Goal: Task Accomplishment & Management: Complete application form

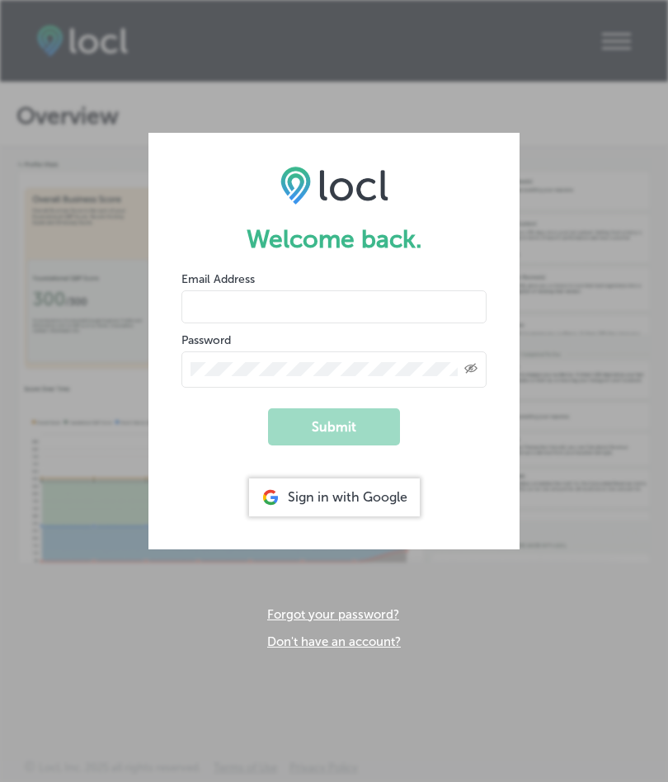
click at [309, 308] on input "email" at bounding box center [333, 306] width 305 height 33
click at [506, 433] on form "Welcome back. Email Address Password Created with Sketch. Submit Sign in with G…" at bounding box center [333, 341] width 371 height 416
click at [365, 496] on div "Sign in with Google" at bounding box center [334, 497] width 171 height 38
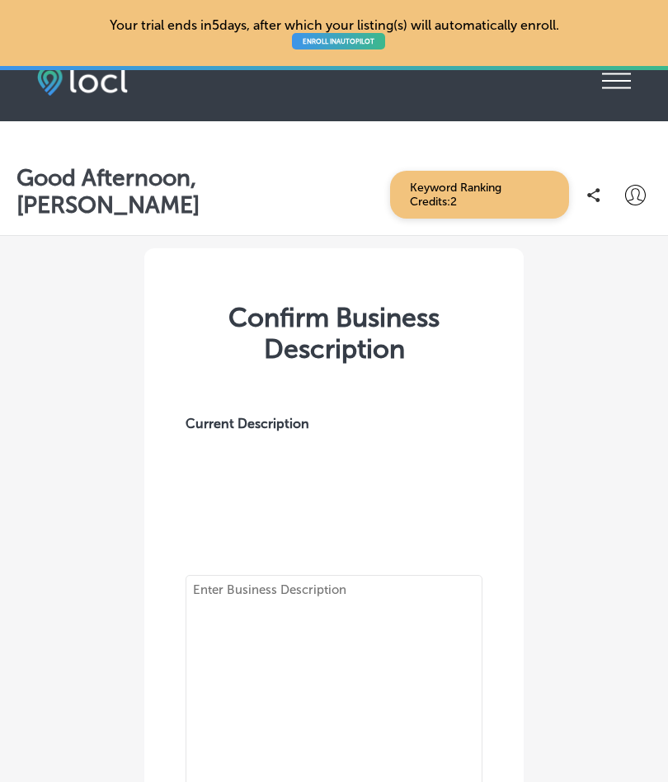
type textarea "Located in the heart of [GEOGRAPHIC_DATA]’s beautiful [GEOGRAPHIC_DATA], ARTEFA…"
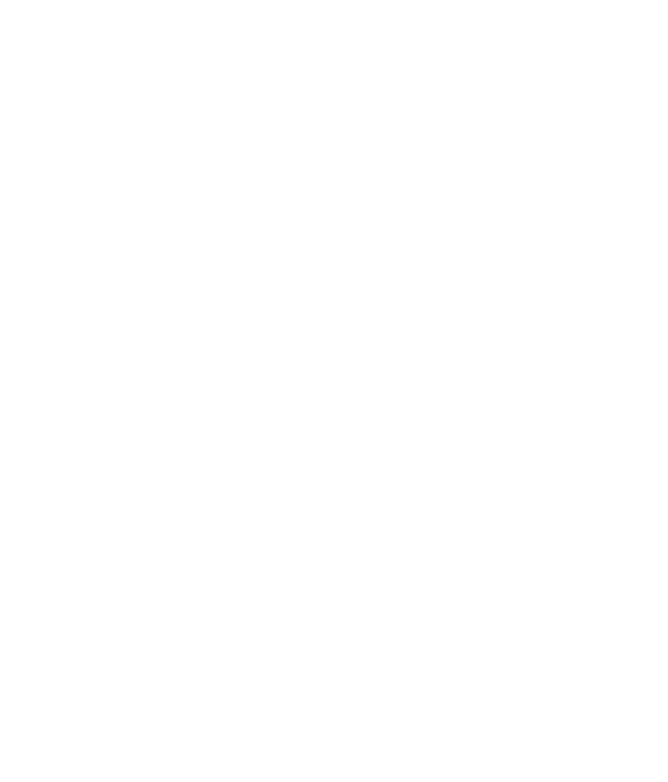
click at [474, 0] on html at bounding box center [334, 0] width 668 height 0
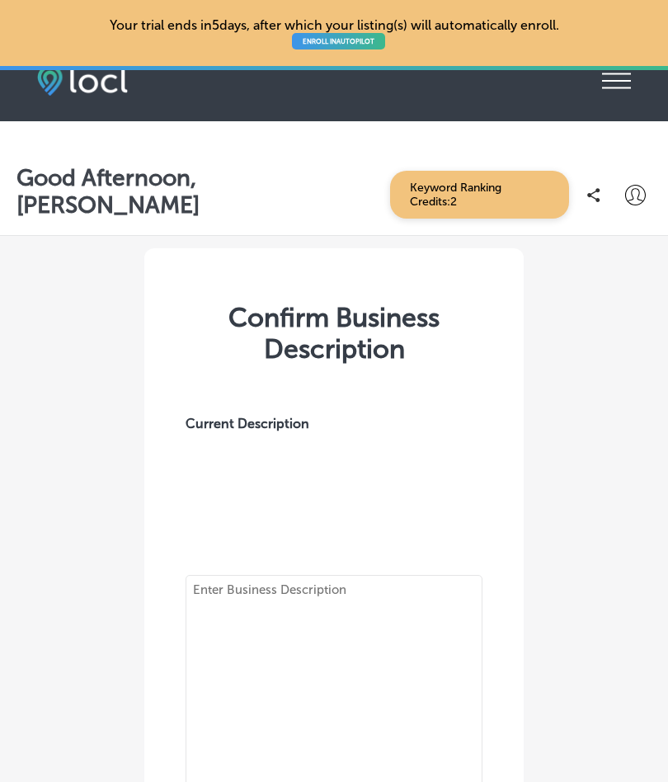
type textarea "Located in the heart of [GEOGRAPHIC_DATA]’s beautiful [GEOGRAPHIC_DATA], ARTEFA…"
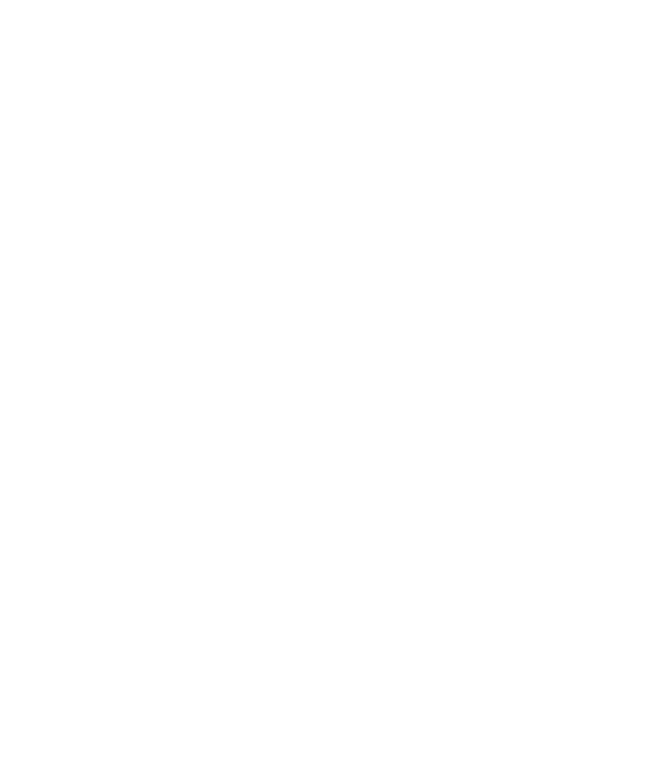
click at [421, 0] on html at bounding box center [334, 0] width 668 height 0
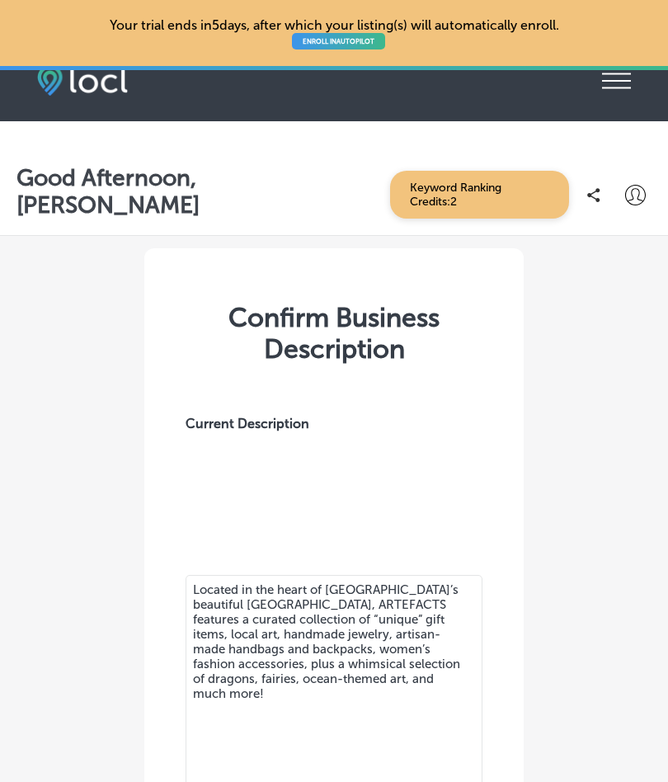
type textarea "Located in the heart of [GEOGRAPHIC_DATA]’s beautiful [GEOGRAPHIC_DATA], ARTEFA…"
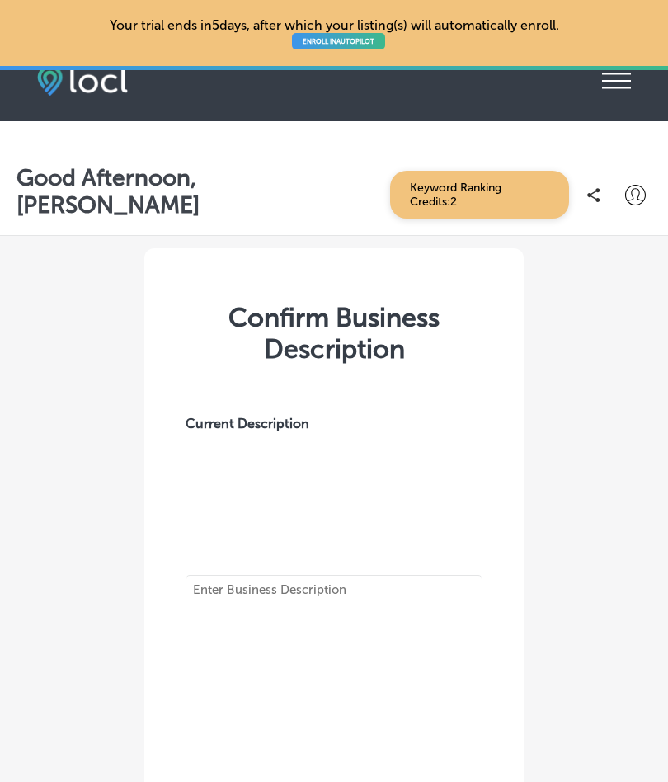
type textarea "Located in the heart of [GEOGRAPHIC_DATA]’s beautiful [GEOGRAPHIC_DATA], ARTEFA…"
